Goal: Information Seeking & Learning: Learn about a topic

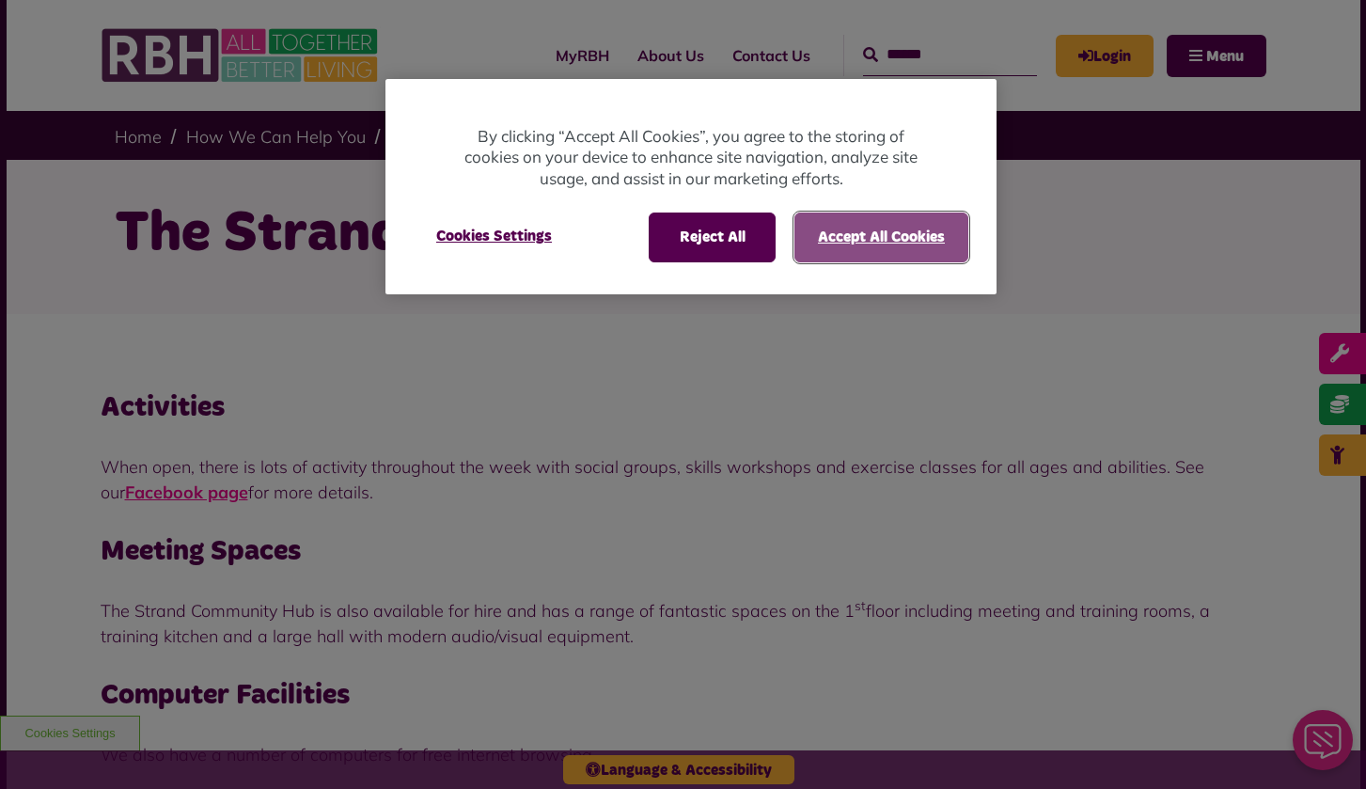
click at [872, 228] on button "Accept All Cookies" at bounding box center [881, 236] width 174 height 49
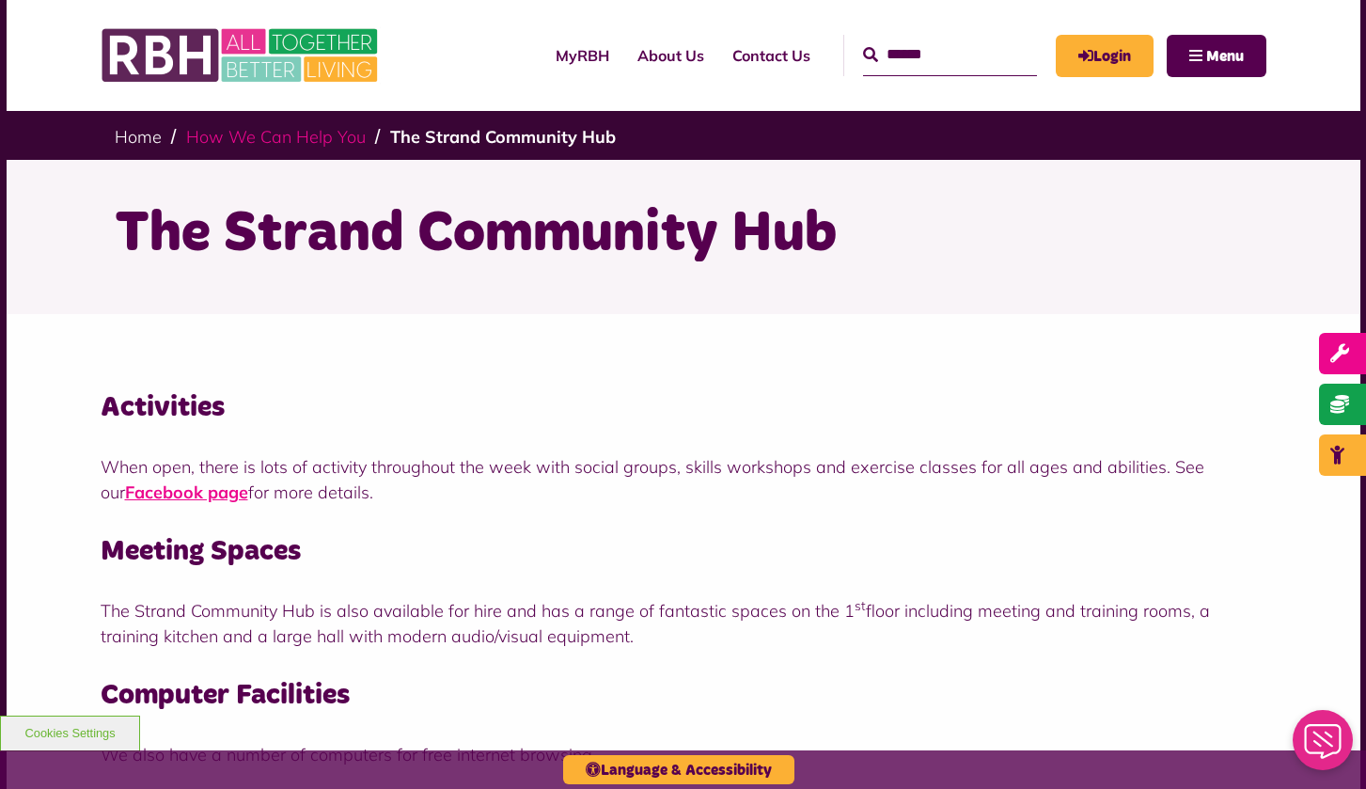
click at [293, 138] on link "How We Can Help You" at bounding box center [276, 137] width 180 height 22
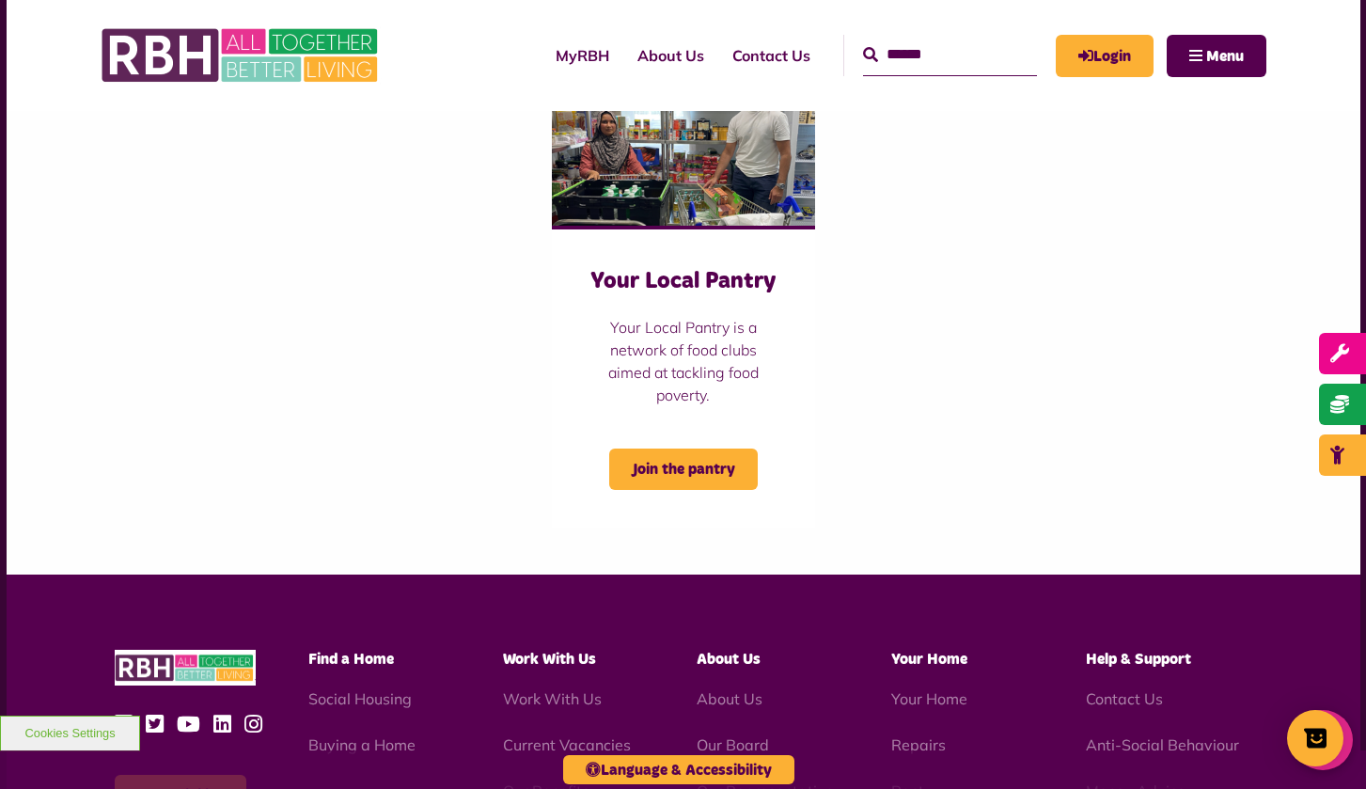
scroll to position [1786, 0]
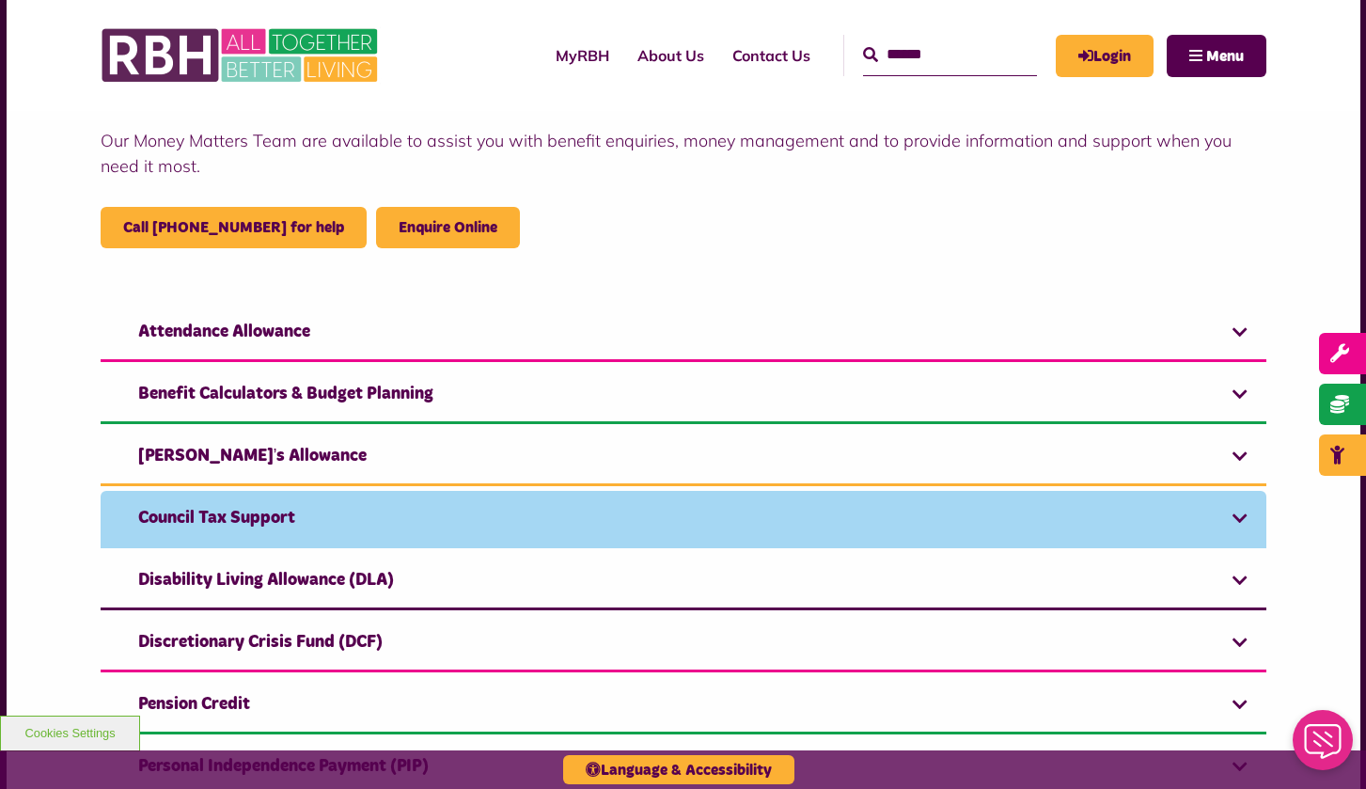
scroll to position [564, 0]
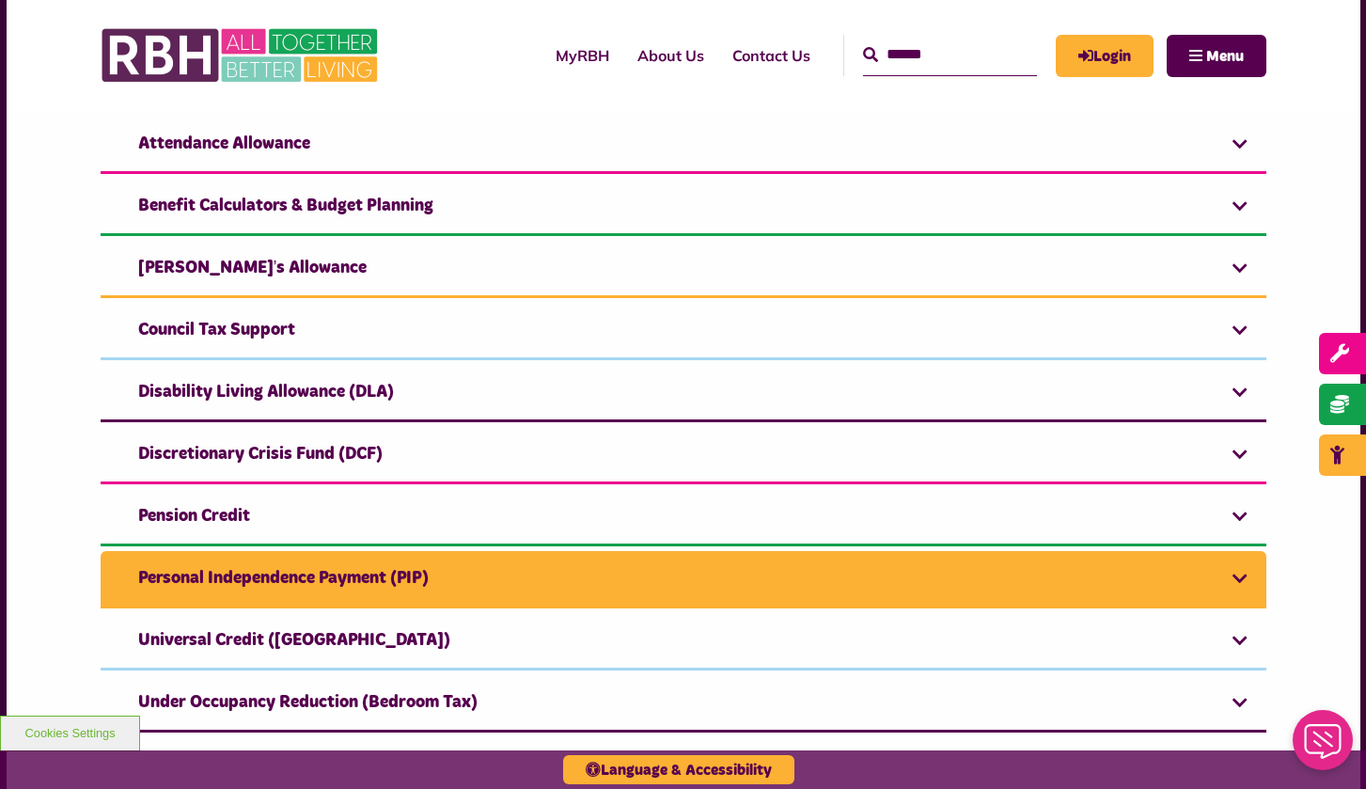
click at [656, 583] on link "Personal Independence Payment (PIP)" at bounding box center [684, 579] width 1166 height 57
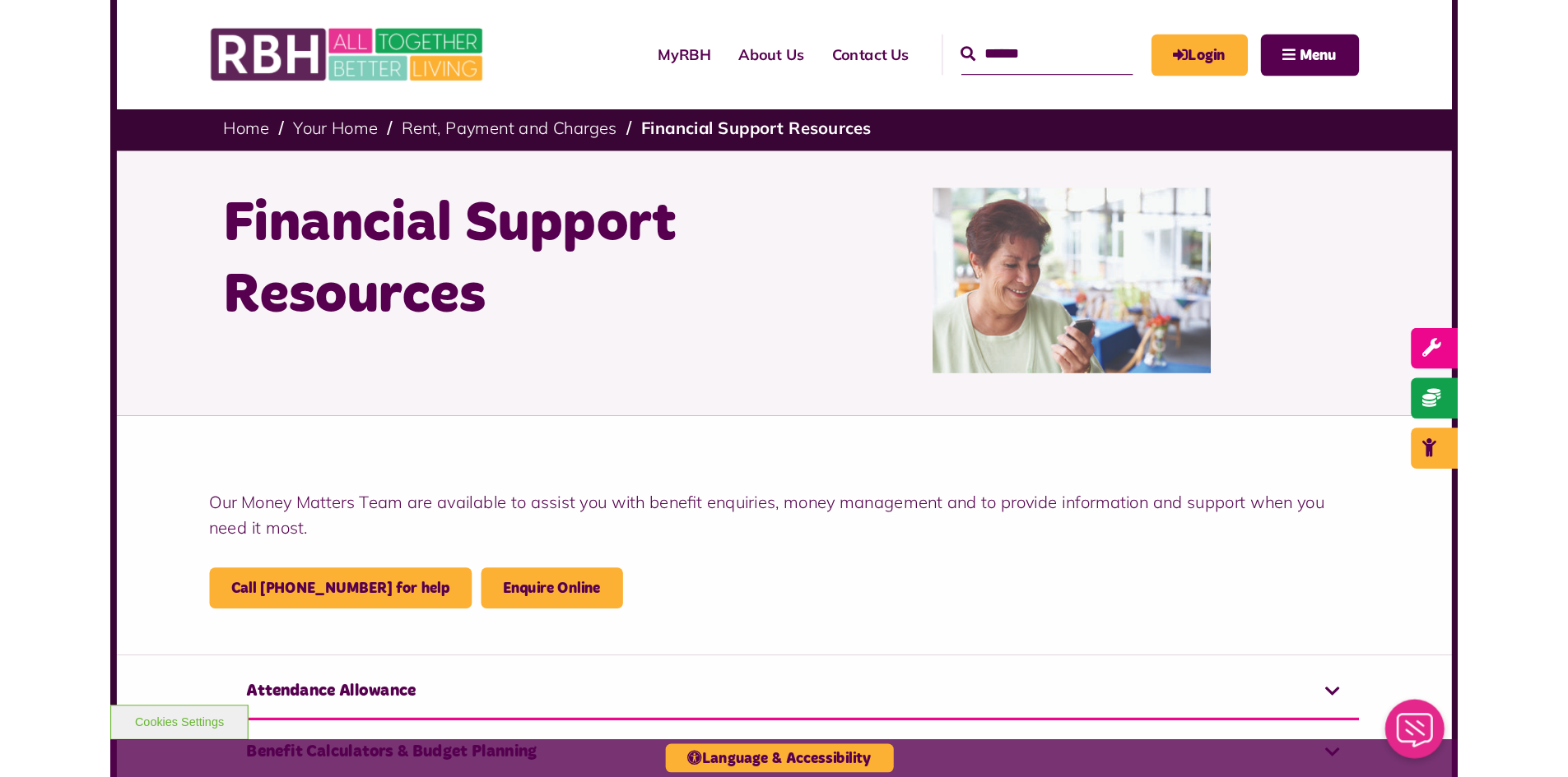
scroll to position [0, 0]
